Goal: Contribute content: Contribute content

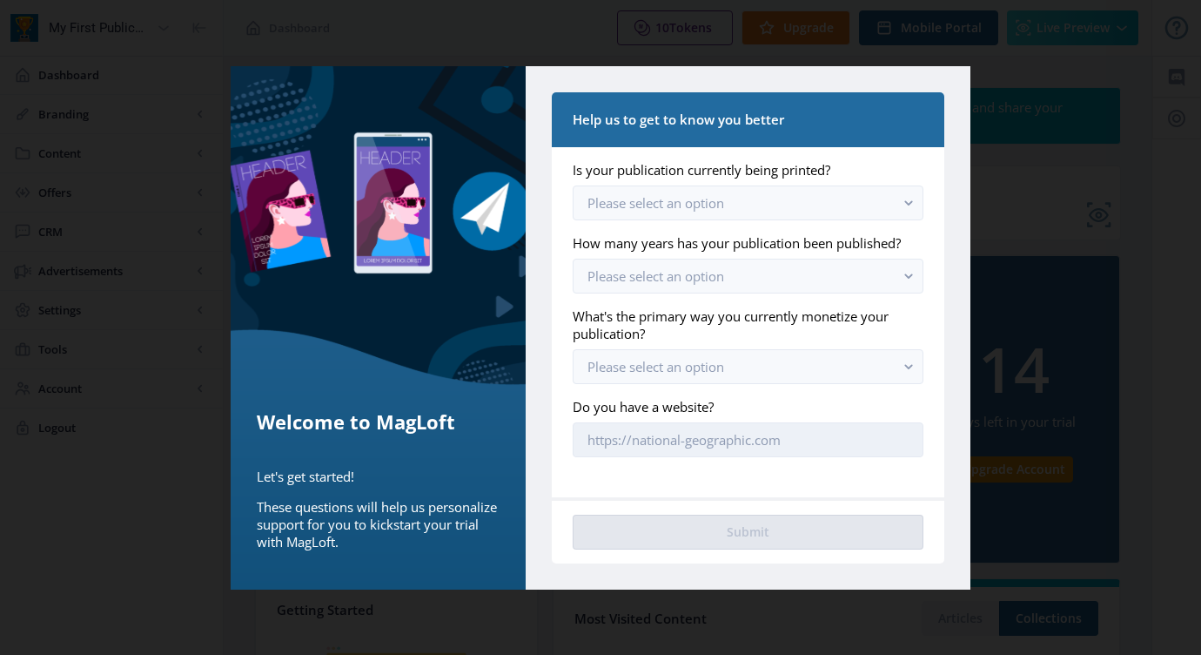
click at [794, 437] on input "Do you have a website?" at bounding box center [748, 439] width 351 height 35
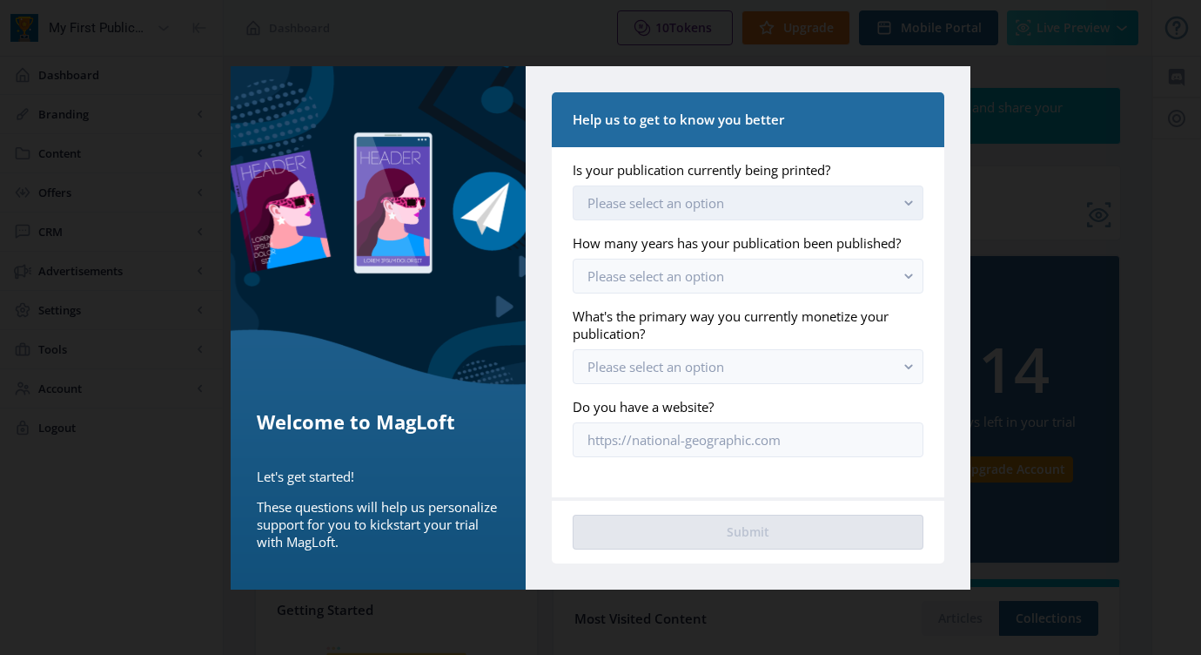
click at [800, 209] on button "Please select an option" at bounding box center [748, 202] width 351 height 35
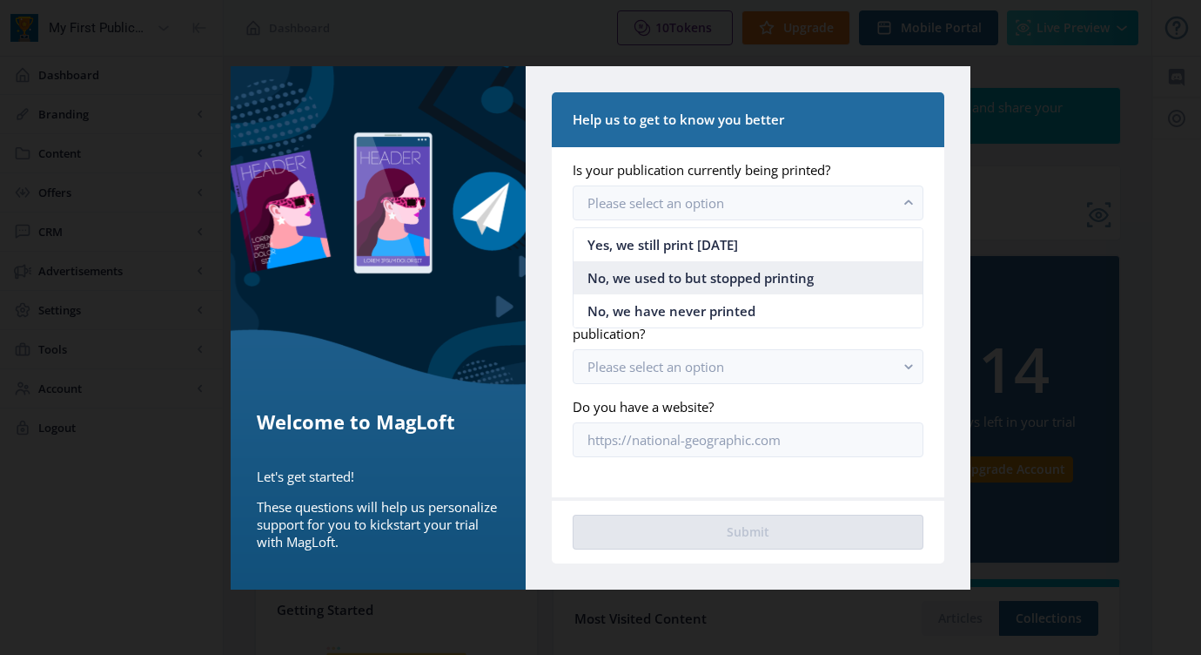
click at [721, 282] on span "No, we used to but stopped printing" at bounding box center [701, 277] width 226 height 21
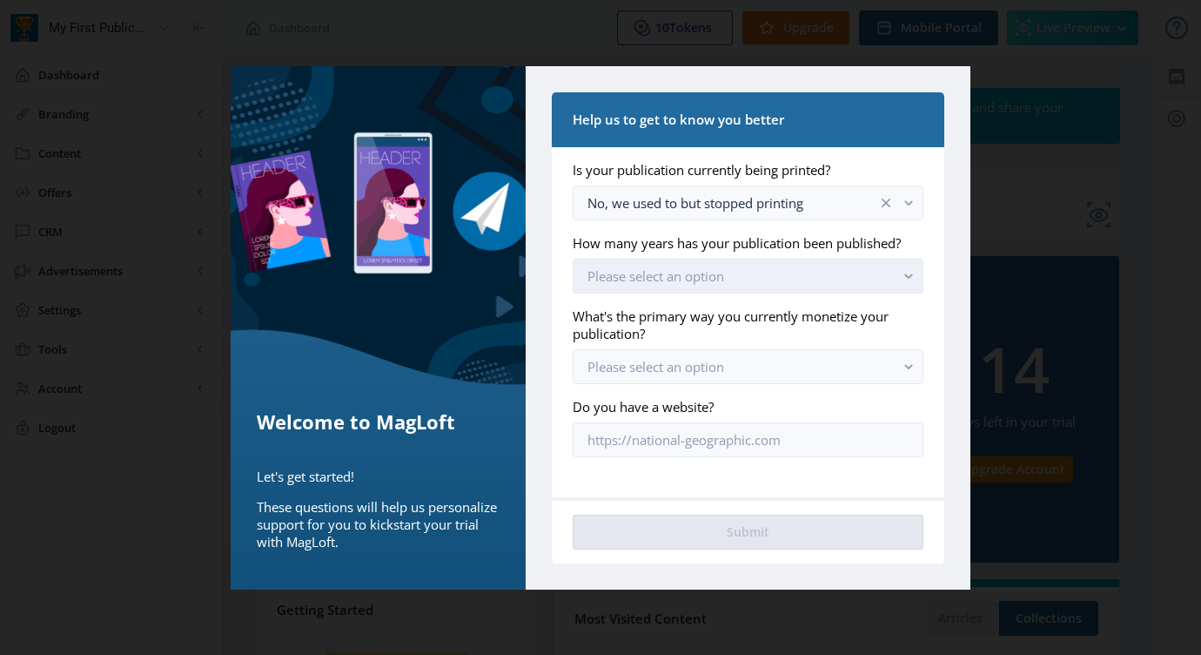
click at [710, 284] on span "Please select an option" at bounding box center [656, 275] width 137 height 17
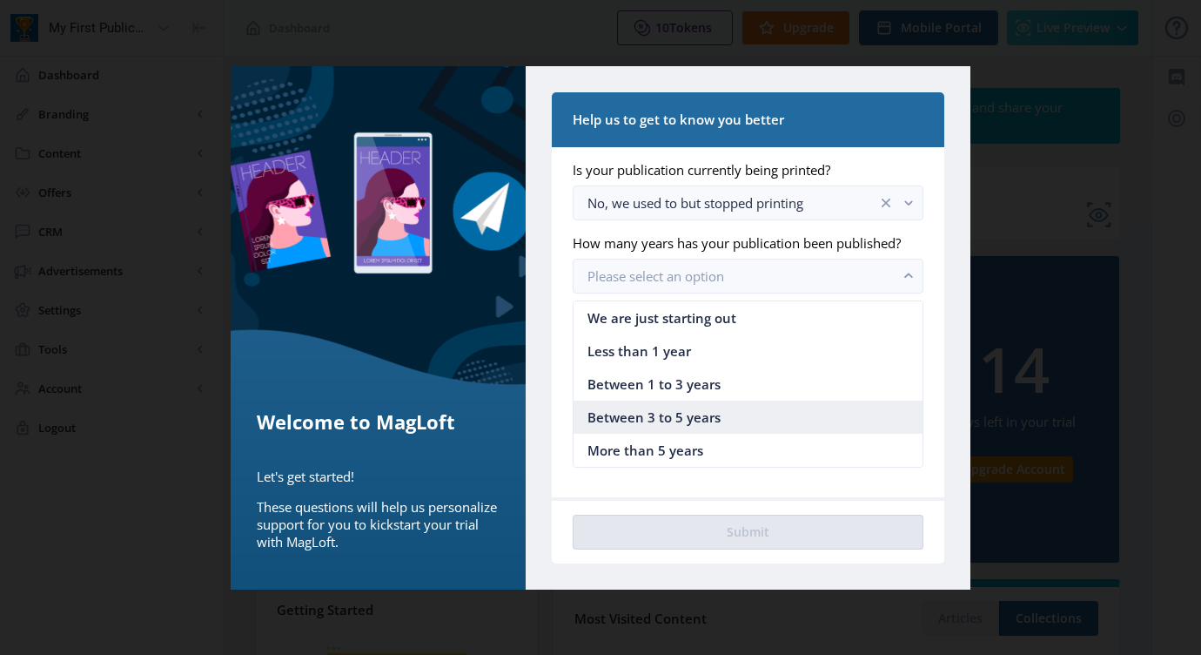
click at [675, 417] on span "Between 3 to 5 years" at bounding box center [654, 416] width 133 height 21
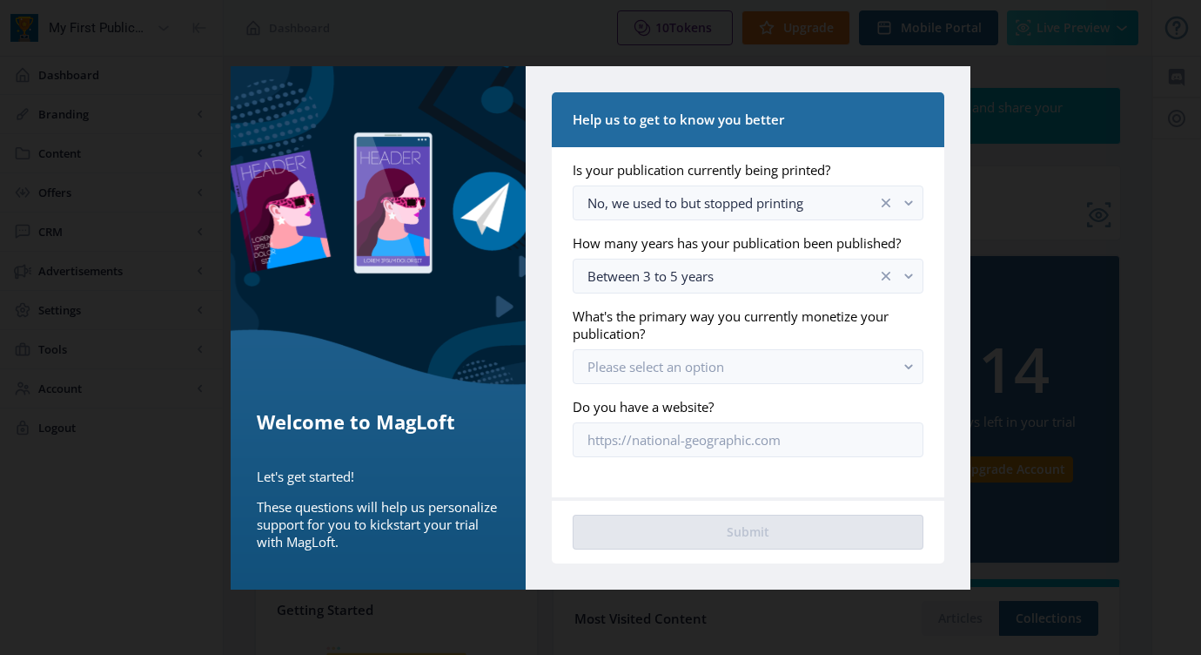
click at [745, 389] on app-onboarding-info-form "Is your publication currently being printed? No, we used to but stopped printin…" at bounding box center [748, 309] width 351 height 296
click at [722, 371] on span "Please select an option" at bounding box center [656, 366] width 137 height 17
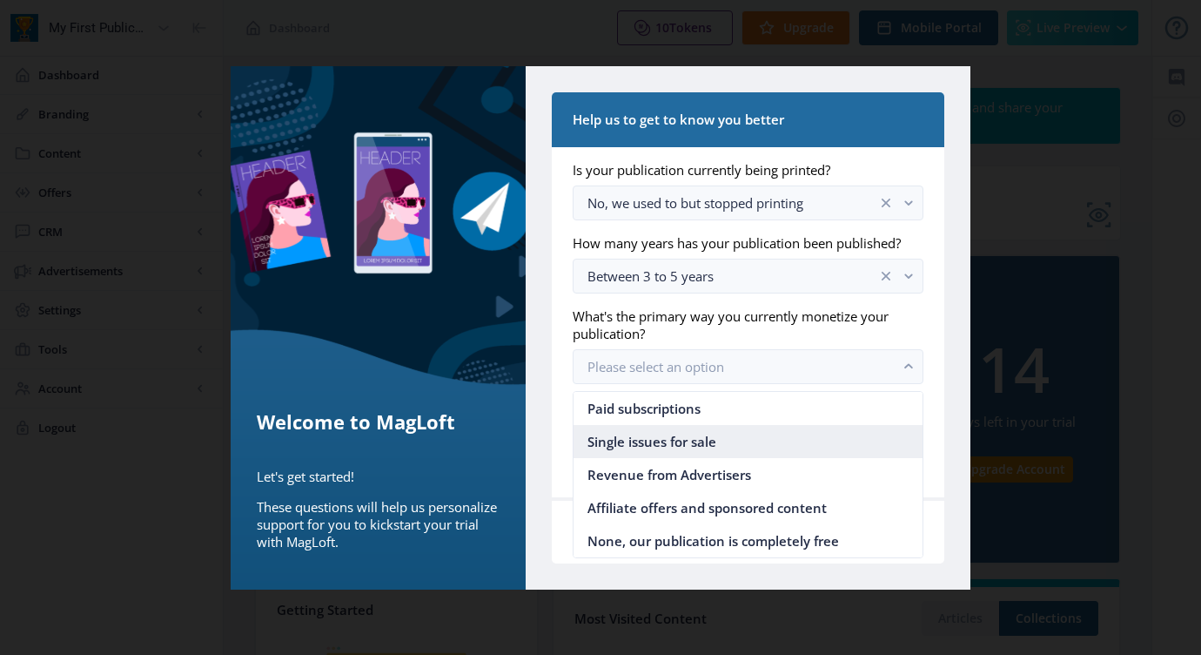
click at [728, 444] on nb-option "Single issues for sale" at bounding box center [748, 441] width 349 height 33
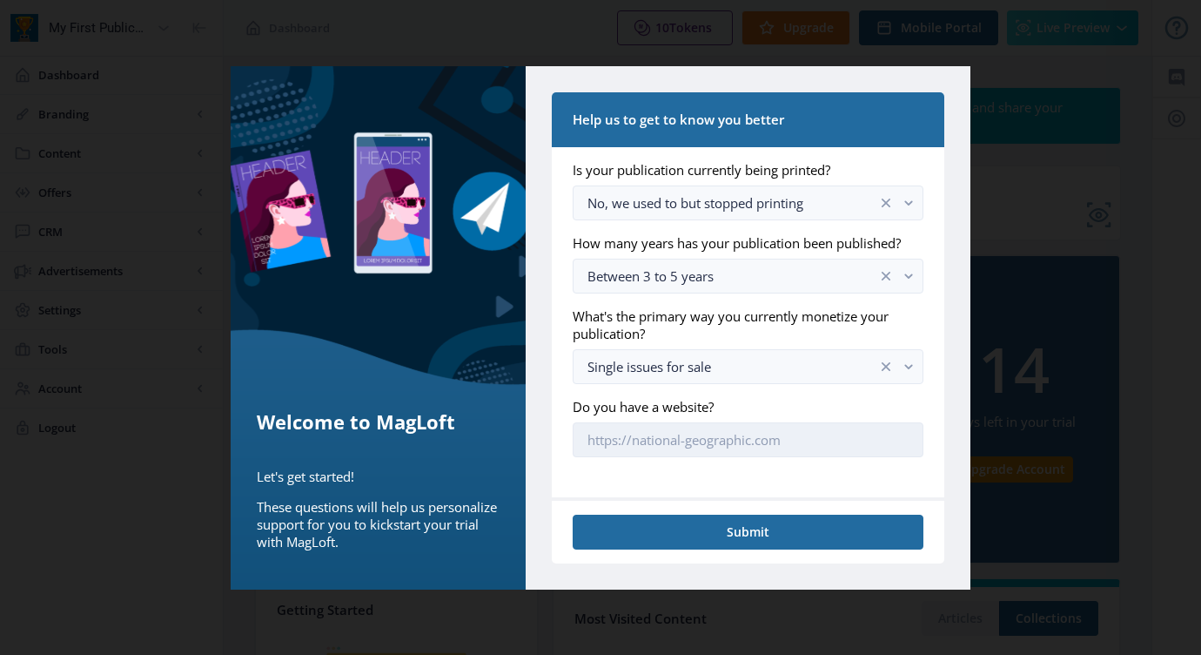
click at [782, 434] on input "Do you have a website?" at bounding box center [748, 439] width 351 height 35
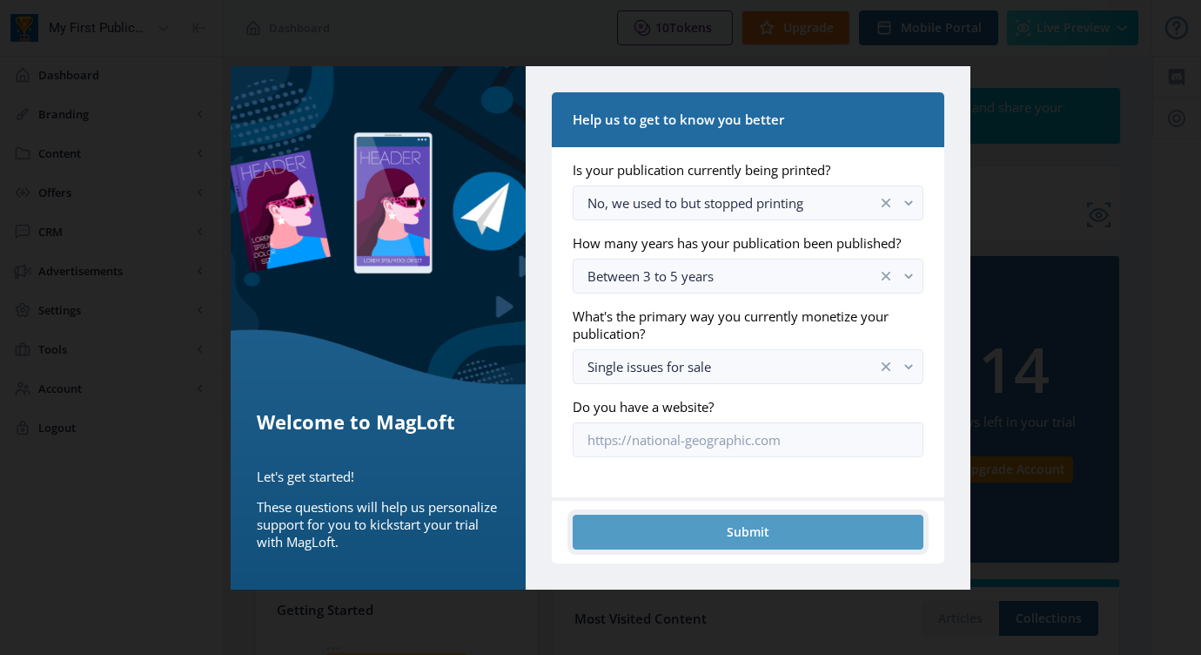
click at [793, 531] on button "Submit" at bounding box center [748, 531] width 351 height 35
click at [747, 523] on button "Submit" at bounding box center [748, 531] width 351 height 35
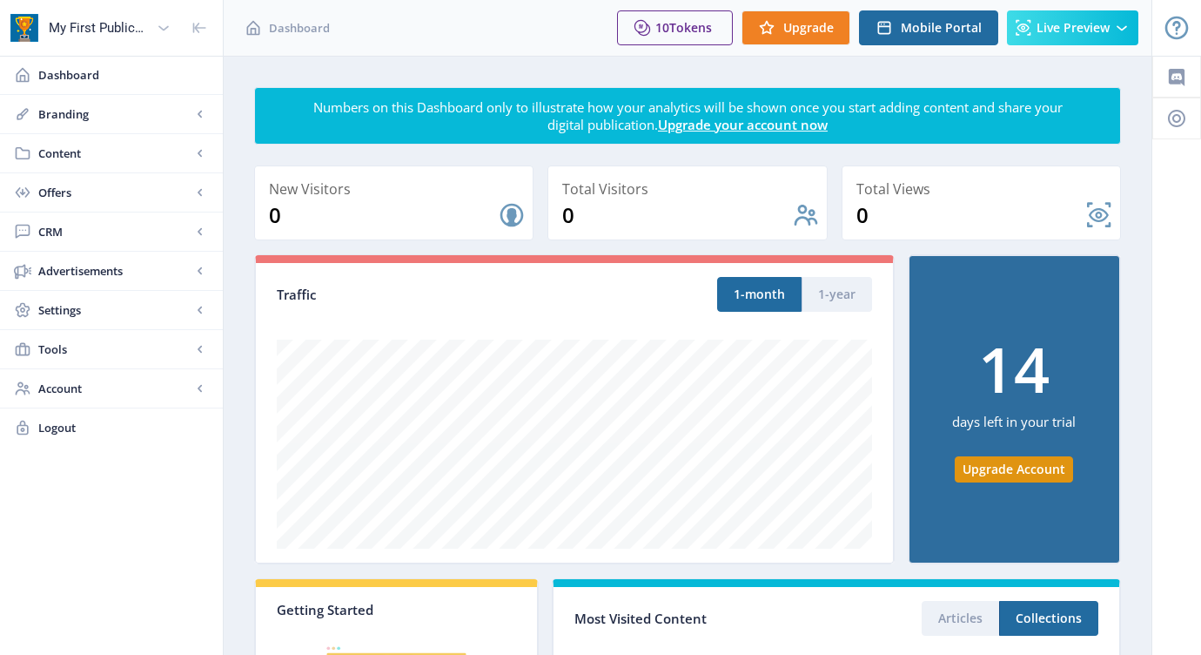
click at [1196, 192] on div at bounding box center [1176, 582] width 49 height 1052
click at [57, 152] on span "Content" at bounding box center [114, 152] width 153 height 17
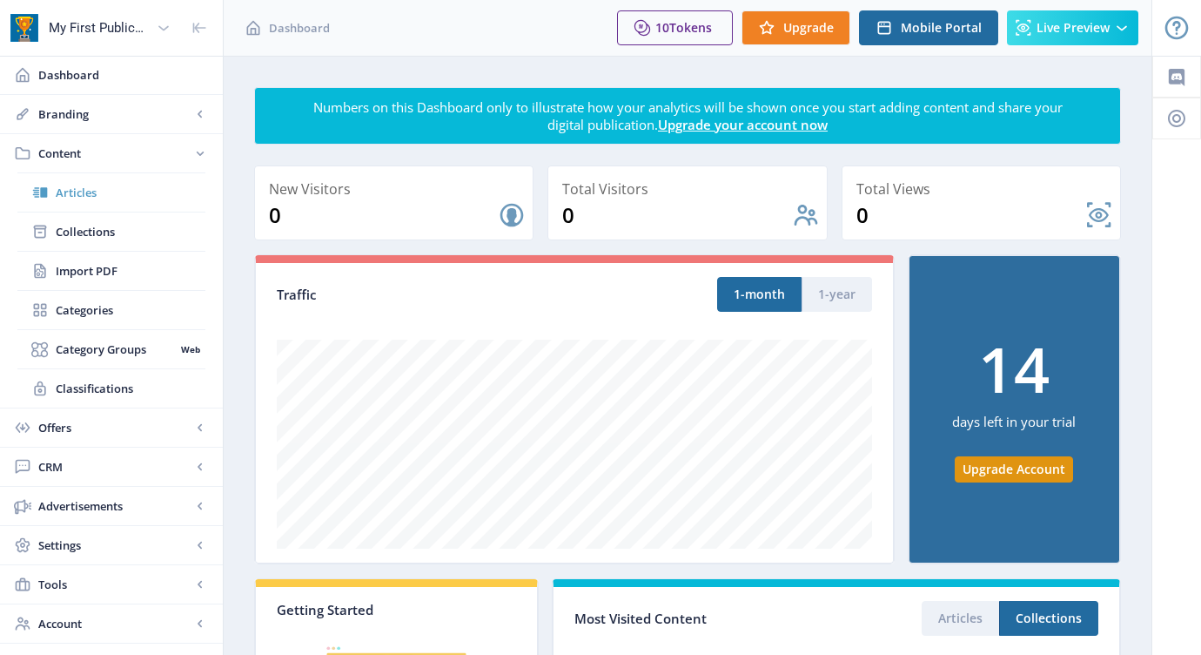
click at [102, 187] on span "Articles" at bounding box center [131, 192] width 150 height 17
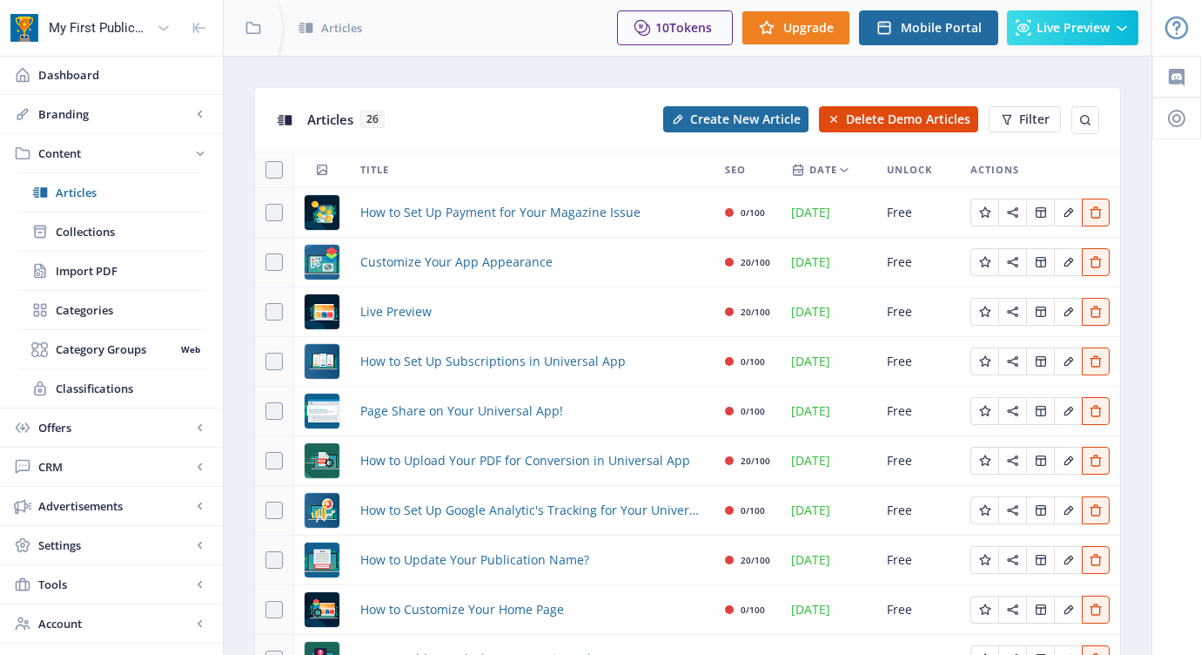
click at [1173, 358] on div at bounding box center [1176, 429] width 49 height 747
click at [739, 117] on span "Create New Article" at bounding box center [745, 119] width 111 height 14
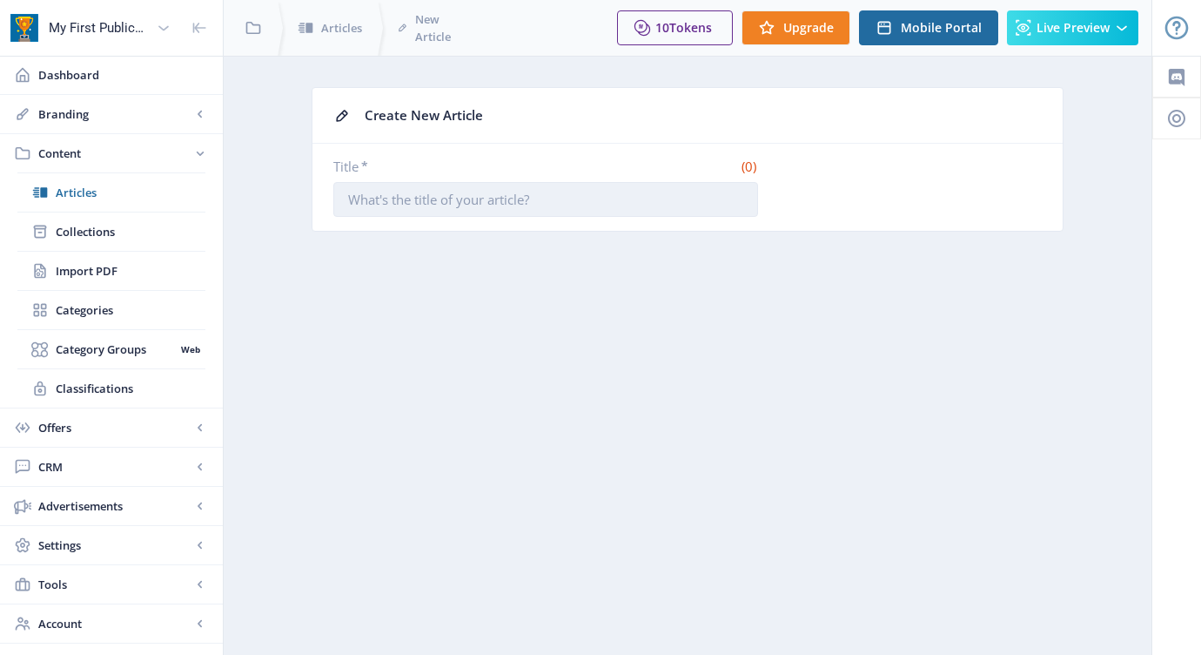
click at [486, 195] on input "Title *" at bounding box center [545, 199] width 425 height 35
click at [827, 355] on nb-layout-column "Create New Article Title * required (0) You have unsaved changes Create Article" at bounding box center [688, 369] width 930 height 626
click at [498, 194] on input "Title *" at bounding box center [545, 199] width 425 height 35
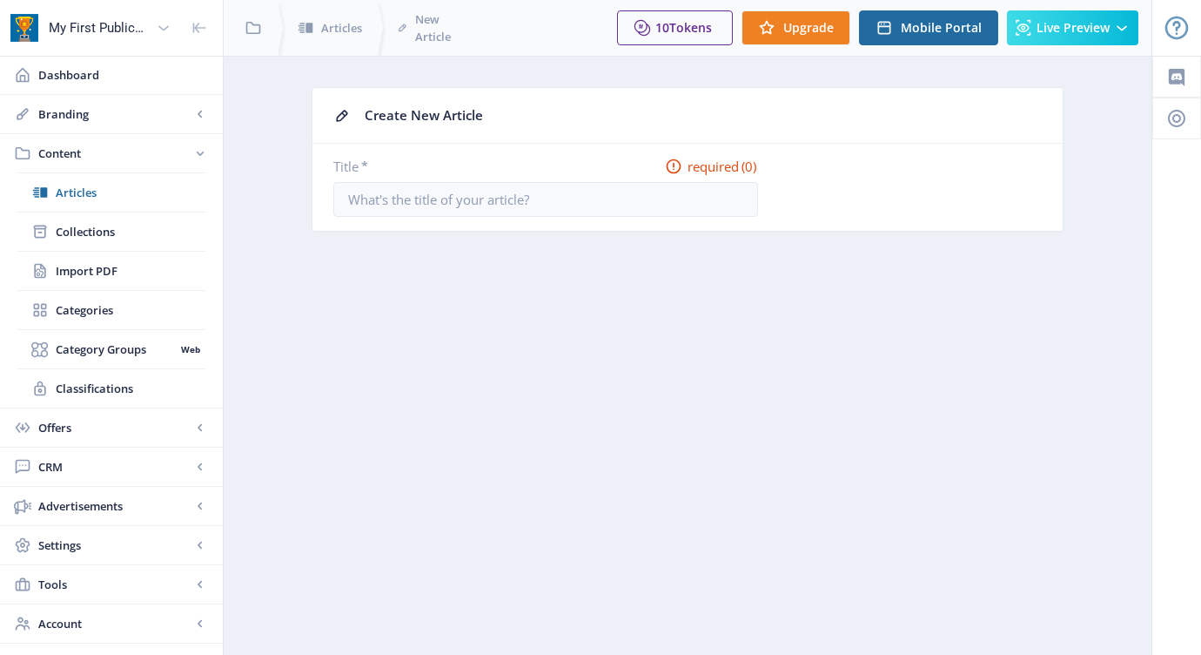
click at [345, 111] on icon at bounding box center [341, 115] width 11 height 11
click at [428, 207] on input "Title *" at bounding box center [545, 199] width 425 height 35
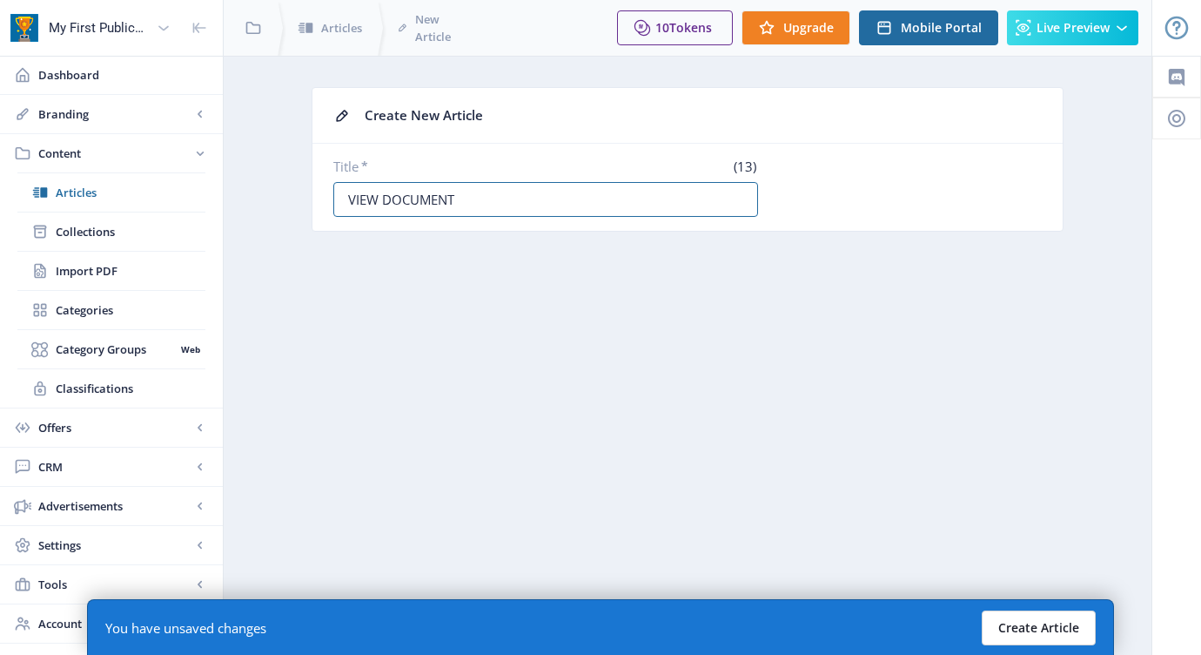
type input "VIEW DOCUMENT"
click at [1036, 620] on button "Create Article" at bounding box center [1039, 627] width 114 height 35
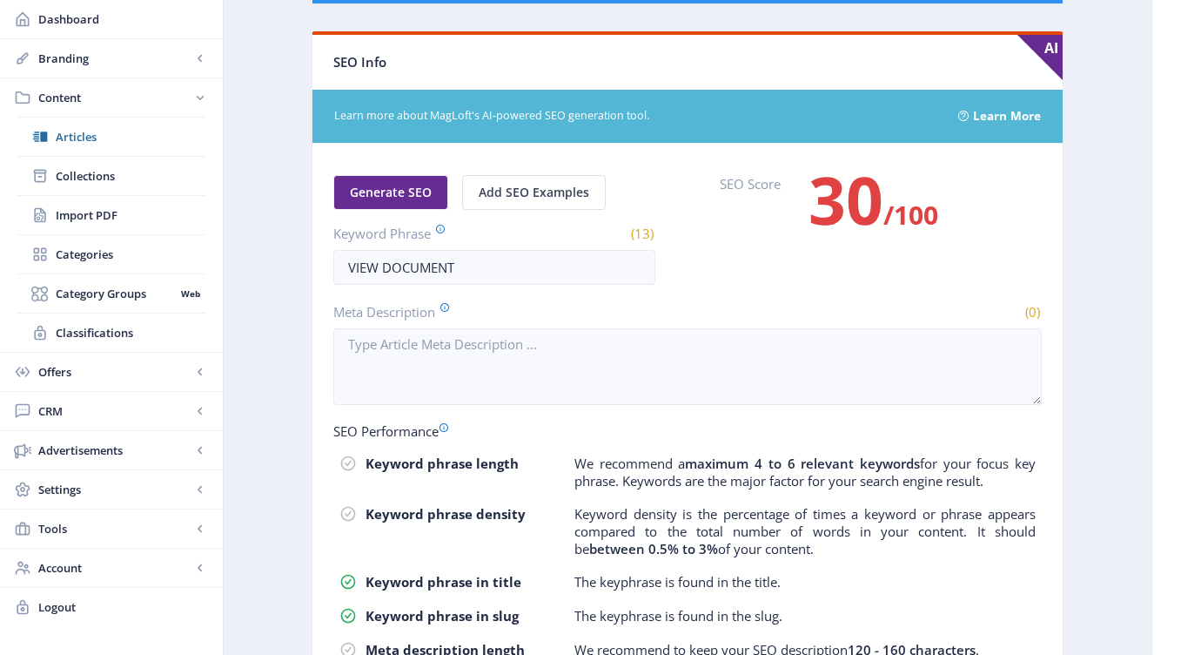
scroll to position [832, 0]
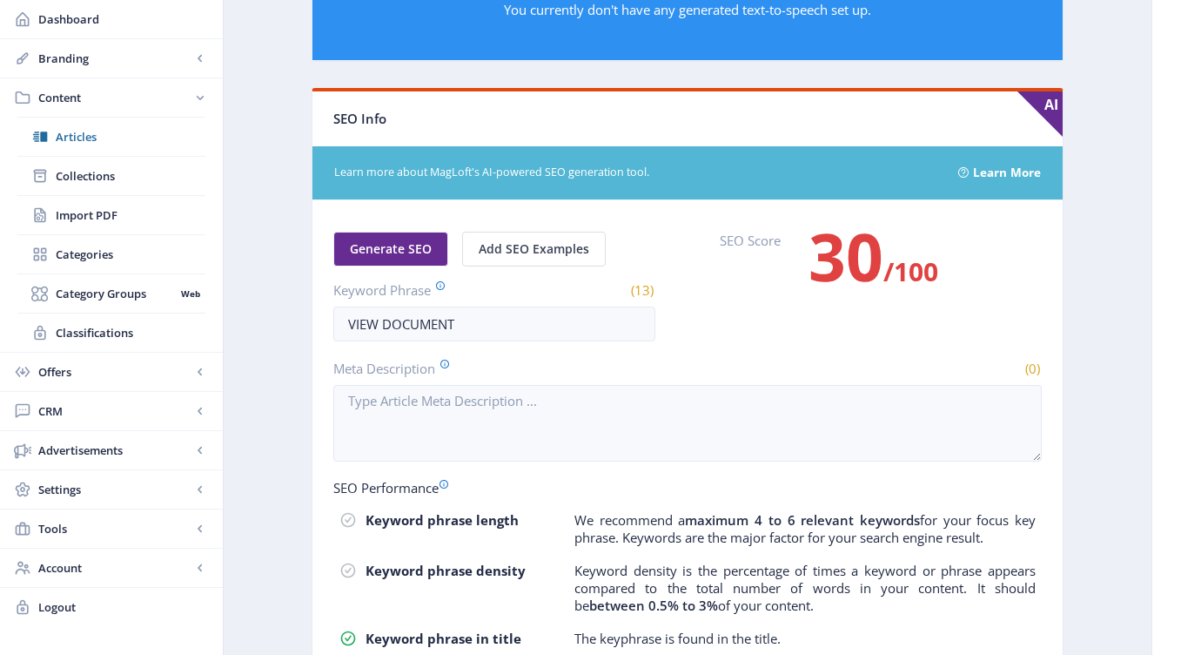
click at [615, 592] on p "Keyword density is the percentage of times a keyword or phrase appears compared…" at bounding box center [804, 587] width 461 height 52
click at [608, 547] on td "We recommend a maximum 4 to 6 relevant keywords for your focus key phrase. Keyw…" at bounding box center [805, 528] width 463 height 37
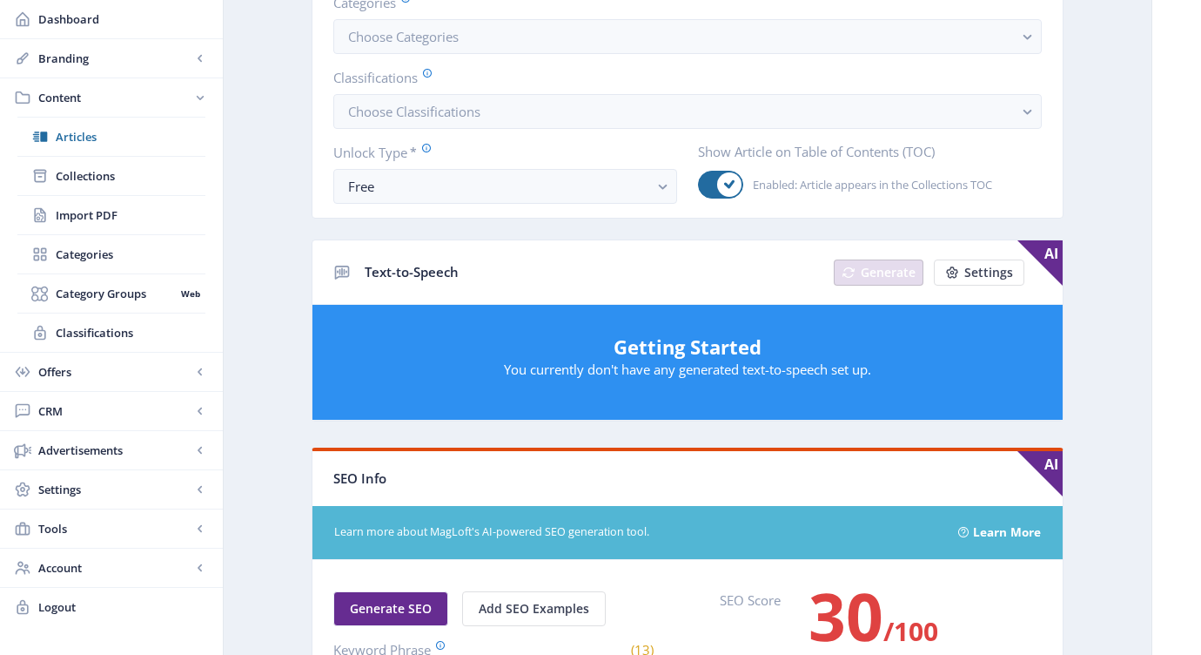
scroll to position [0, 0]
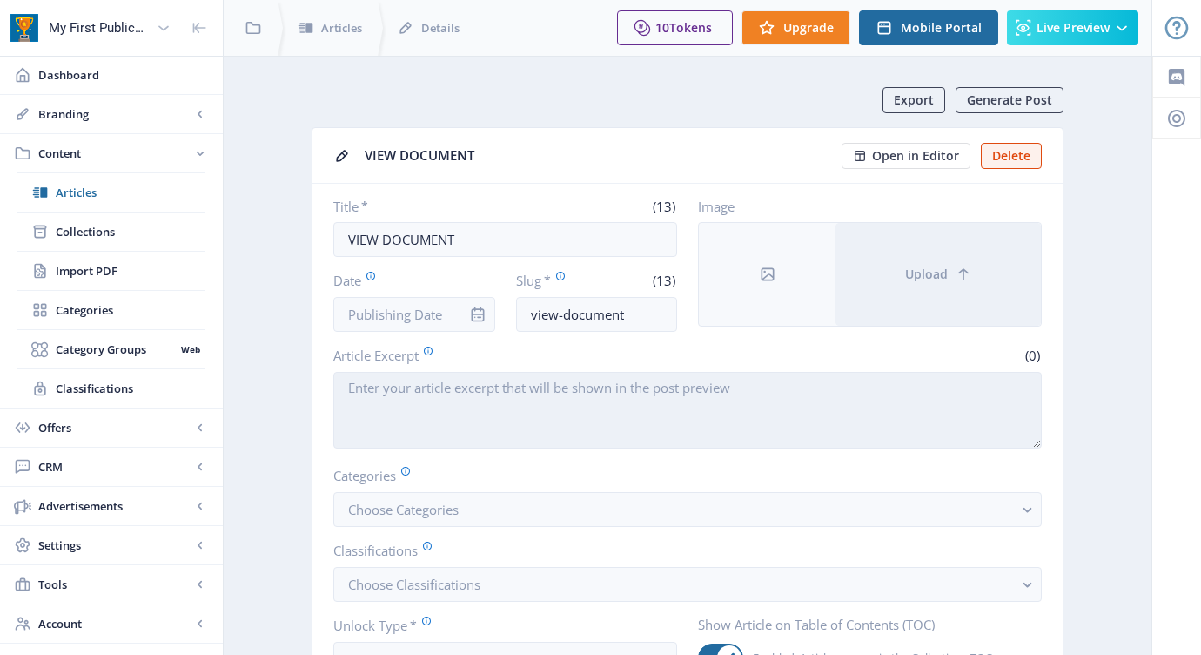
click at [395, 423] on textarea "Article Excerpt" at bounding box center [687, 410] width 709 height 77
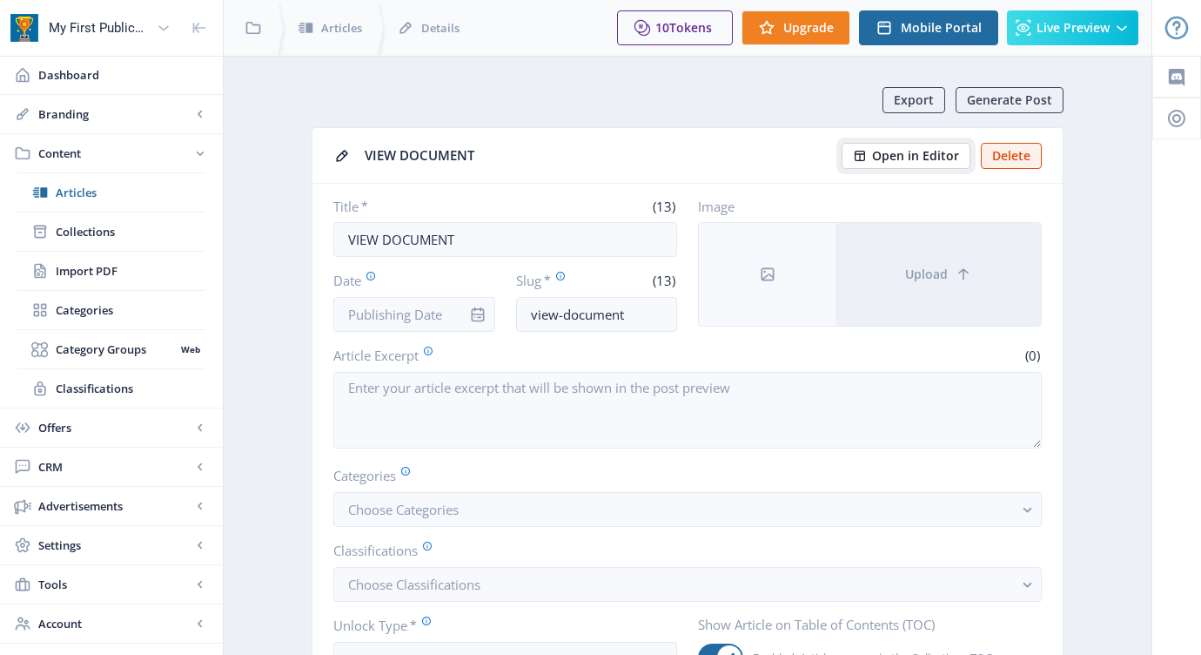
click at [924, 159] on span "Open in Editor" at bounding box center [915, 156] width 87 height 14
